Goal: Feedback & Contribution: Leave review/rating

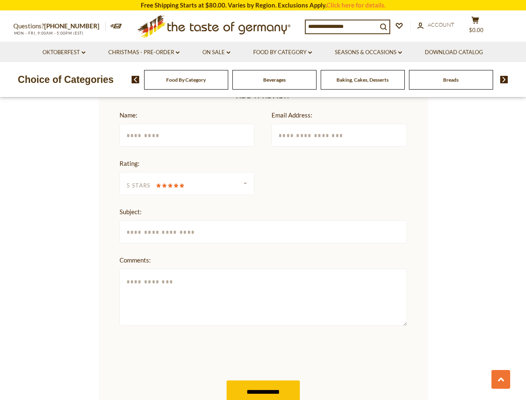
scroll to position [1012, 0]
click at [263, 200] on form "**********" at bounding box center [263, 341] width 287 height 463
click at [344, 26] on input at bounding box center [342, 26] width 72 height 12
click at [481, 27] on span "$0.00" at bounding box center [476, 30] width 15 height 7
click at [63, 52] on link "Oktoberfest dropdown_arrow" at bounding box center [63, 52] width 43 height 9
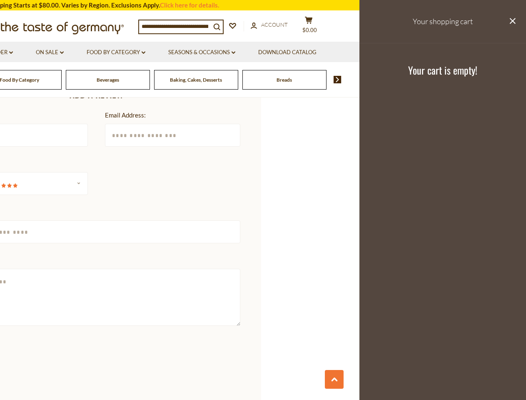
click at [144, 52] on ul "Oktoberfest dropdown_arrow All Oktoberfest Oktoberfest Foods Party Supplies Chr…" at bounding box center [96, 52] width 462 height 20
click at [217, 52] on link "Seasons & Occasions dropdown_arrow" at bounding box center [201, 52] width 67 height 9
click at [284, 52] on link "Download Catalog" at bounding box center [287, 52] width 58 height 9
click at [370, 52] on footer "Your cart is empty!" at bounding box center [442, 70] width 167 height 54
click at [62, 80] on div "Breads" at bounding box center [20, 80] width 84 height 20
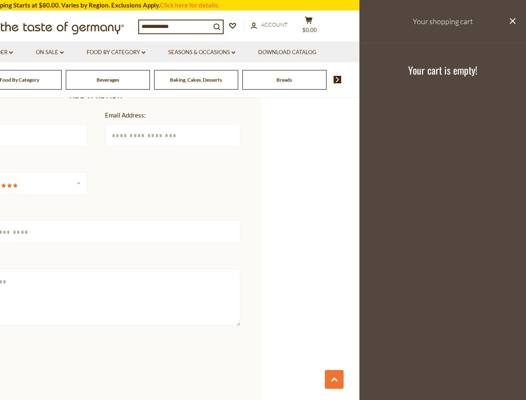
click at [62, 80] on div "Beverages" at bounding box center [20, 80] width 84 height 20
click at [96, 399] on html "star arrow-up arrow-left arrow-right close arrow-down search check-mark plus mi…" at bounding box center [263, 222] width 526 height 2468
